Goal: Find specific page/section

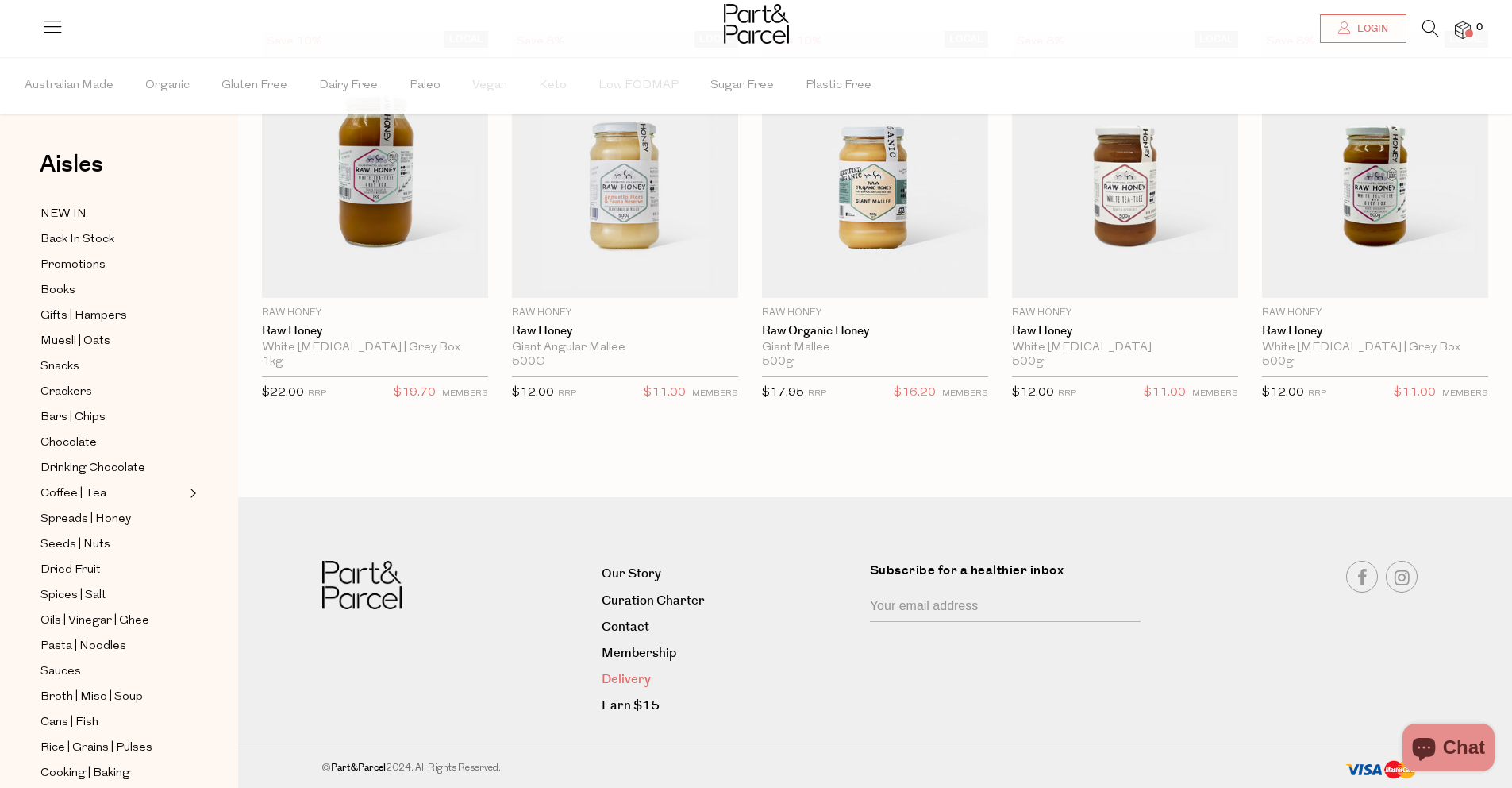
click at [646, 678] on link "Delivery" at bounding box center [730, 679] width 257 height 21
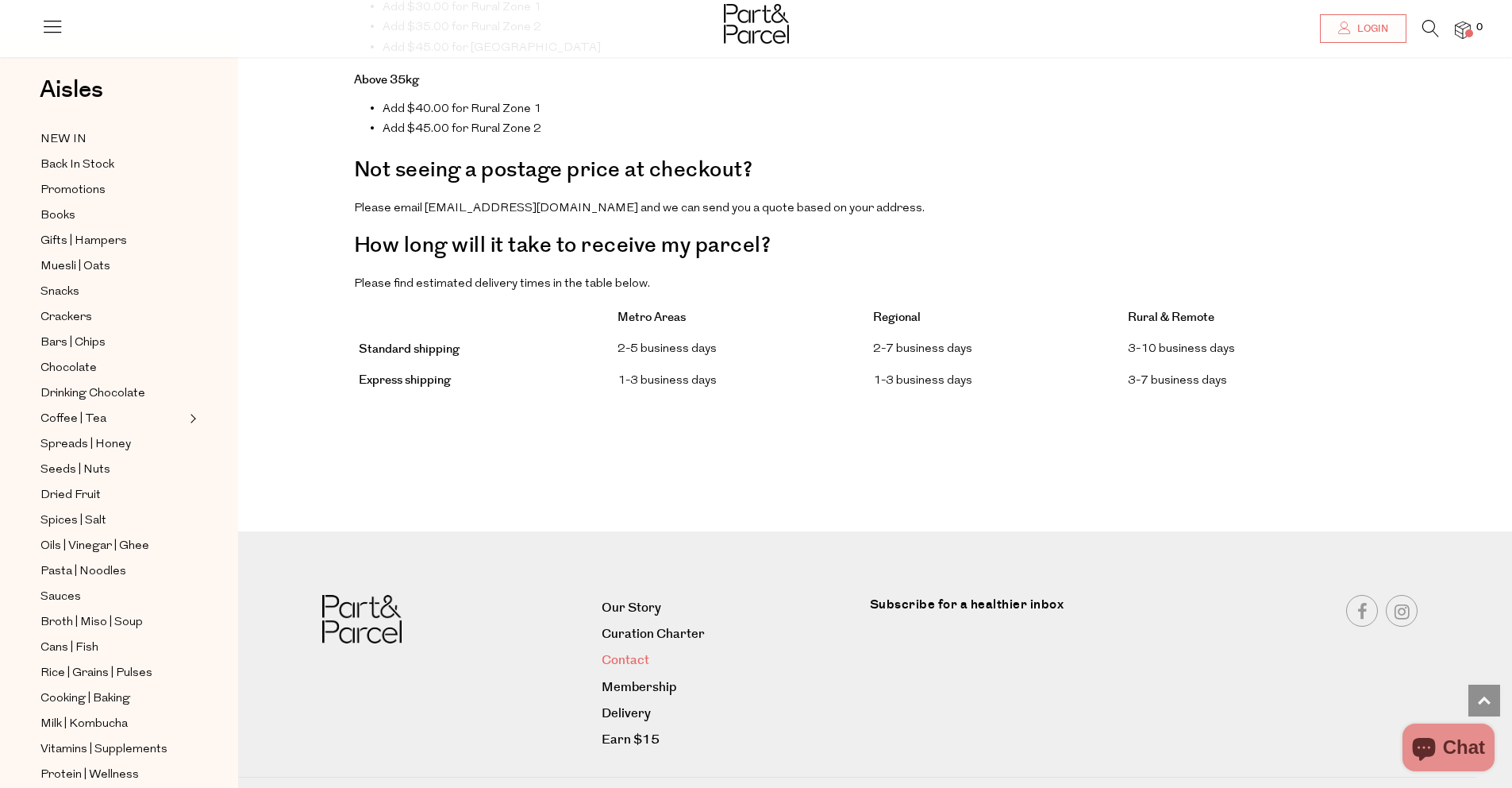
scroll to position [1193, 0]
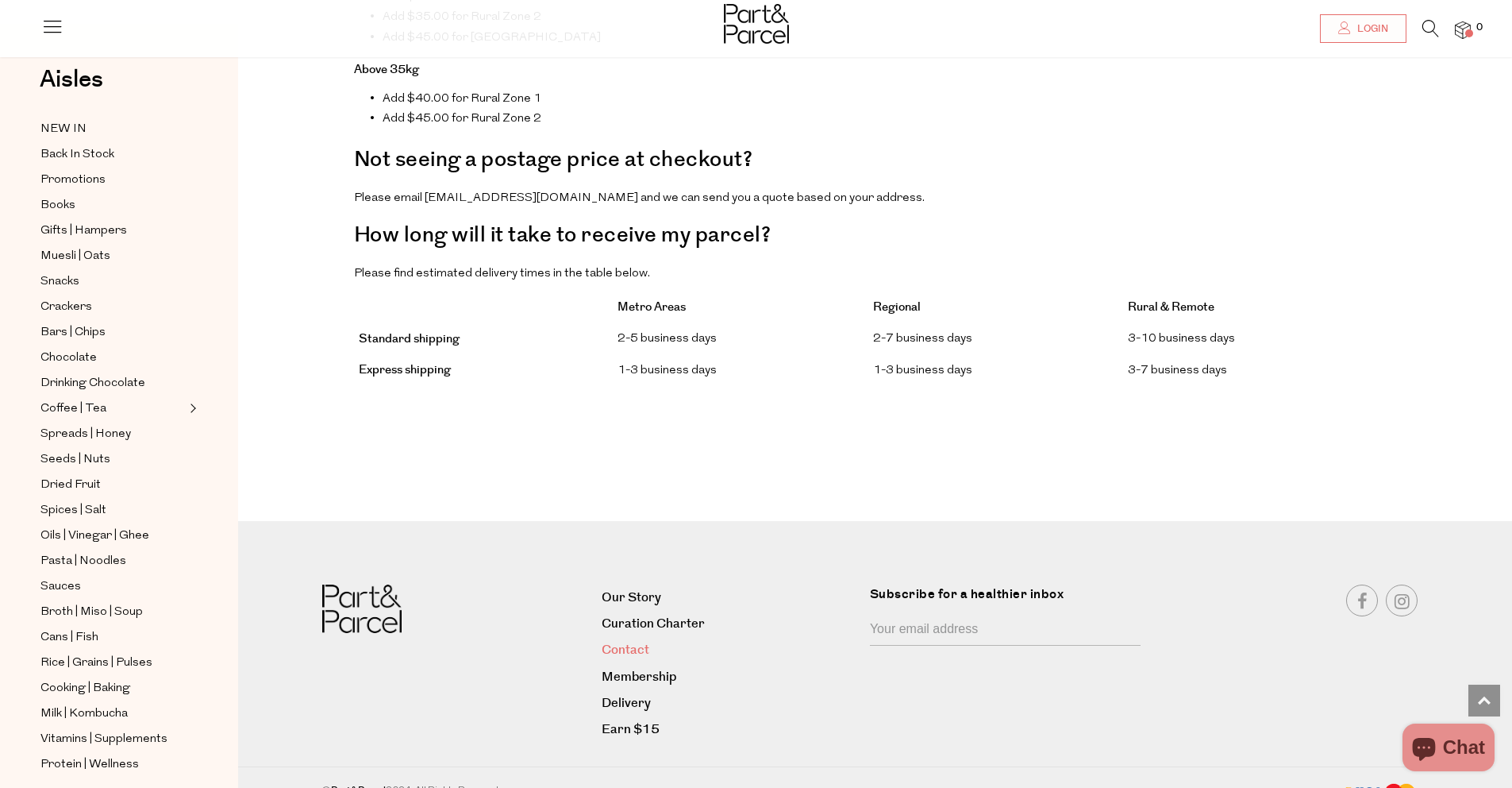
click at [637, 639] on link "Contact" at bounding box center [730, 649] width 257 height 21
